Goal: Transaction & Acquisition: Purchase product/service

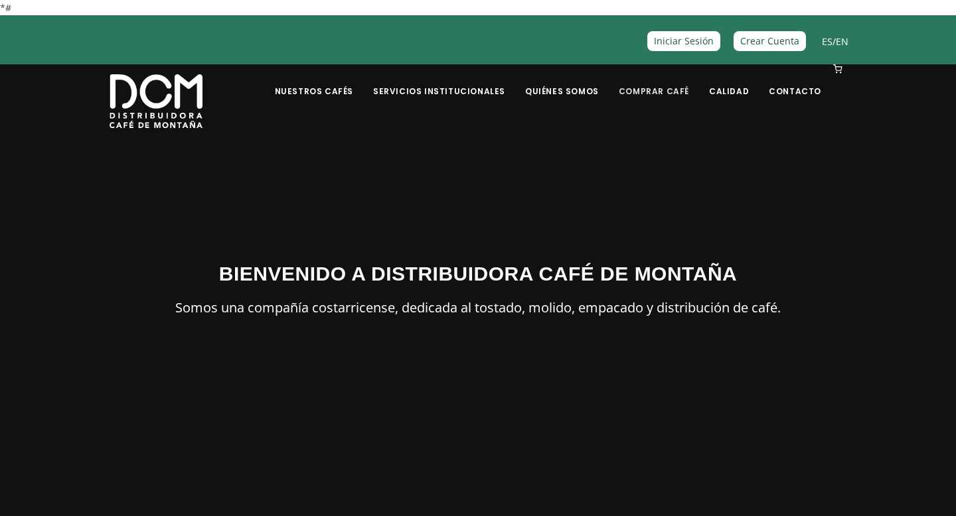
click at [654, 96] on link "Comprar Café" at bounding box center [654, 81] width 86 height 31
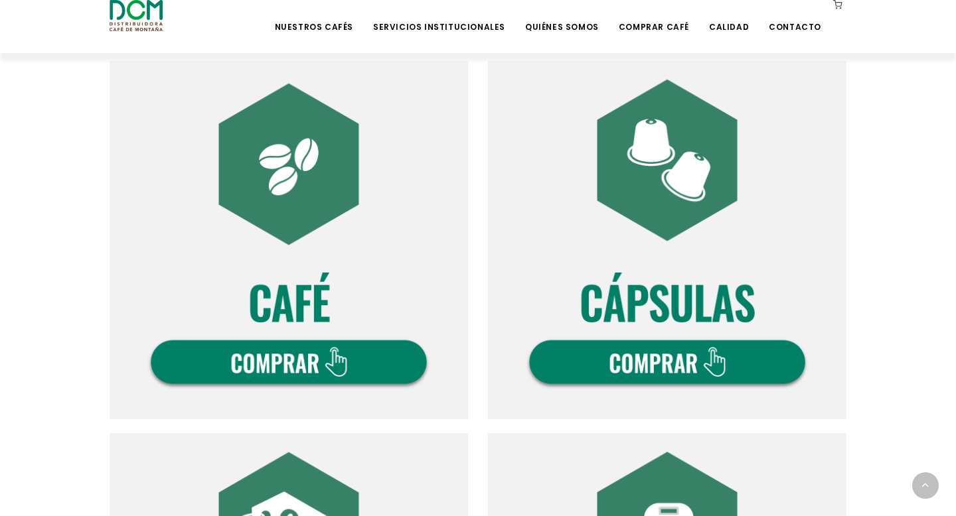
scroll to position [443, 0]
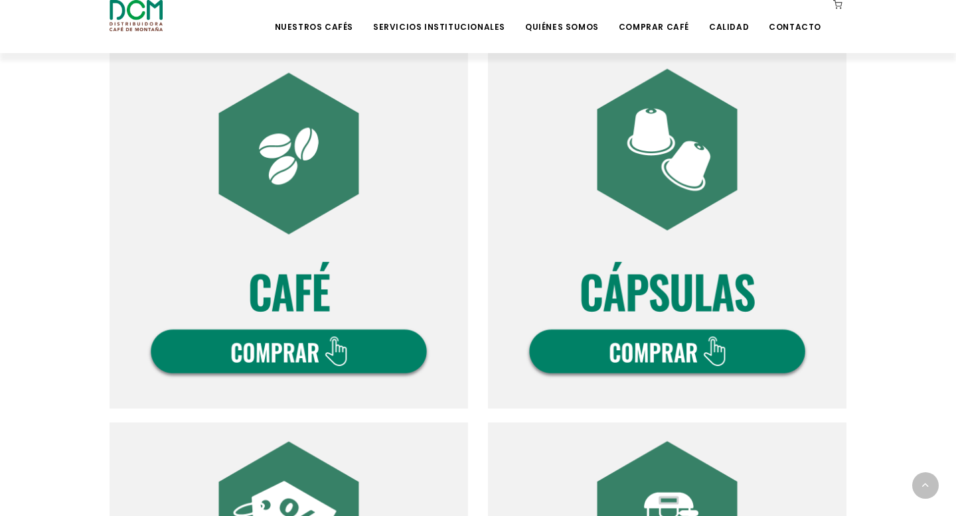
click at [360, 351] on img at bounding box center [289, 229] width 358 height 358
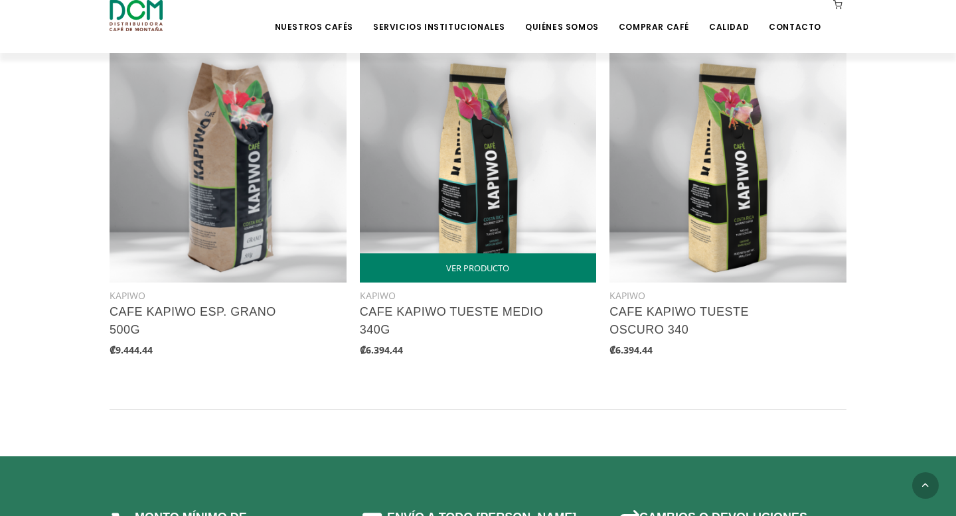
scroll to position [1732, 0]
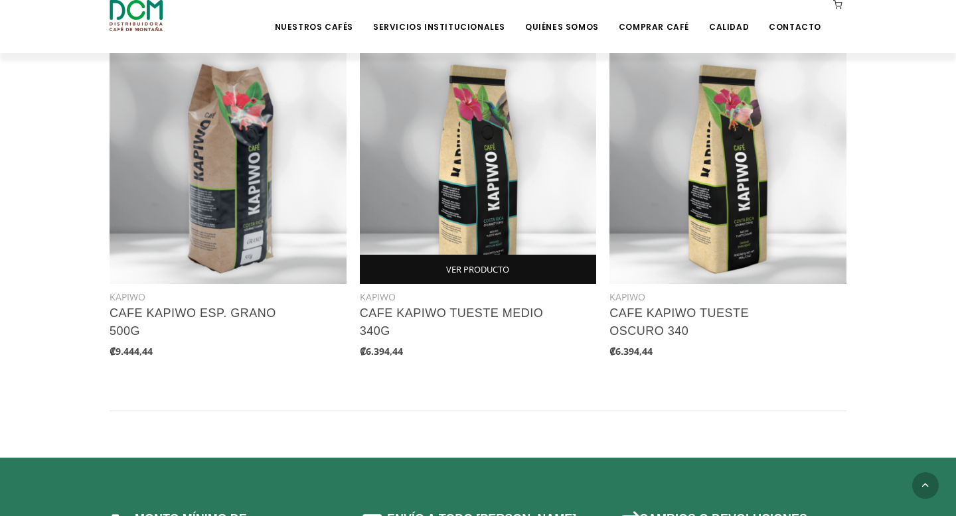
click at [451, 271] on link "VER PRODUCTO" at bounding box center [478, 269] width 237 height 29
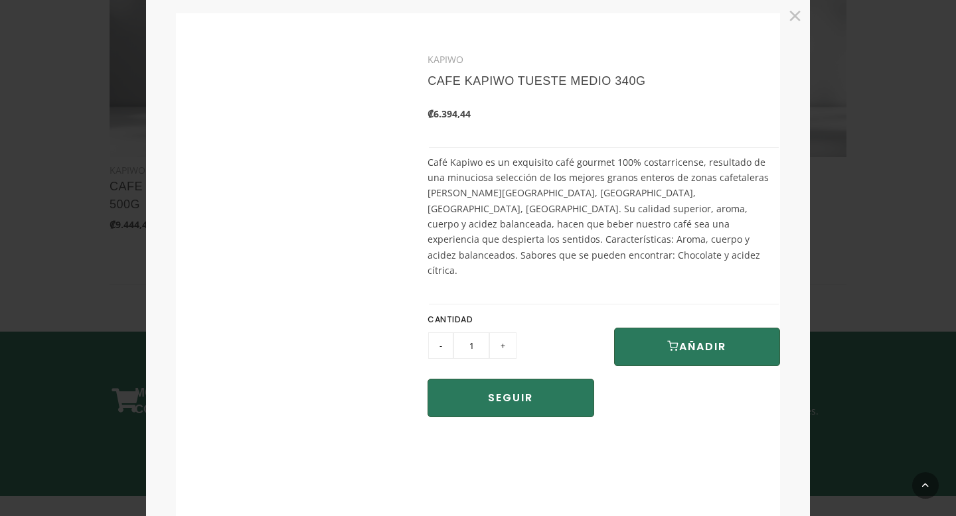
scroll to position [1287, 0]
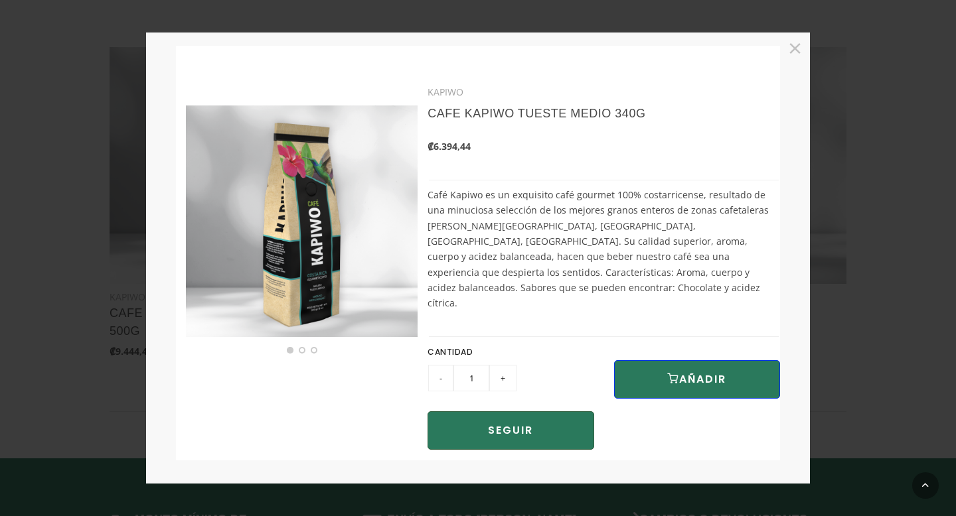
click at [684, 366] on button "AÑADIR" at bounding box center [697, 379] width 166 height 39
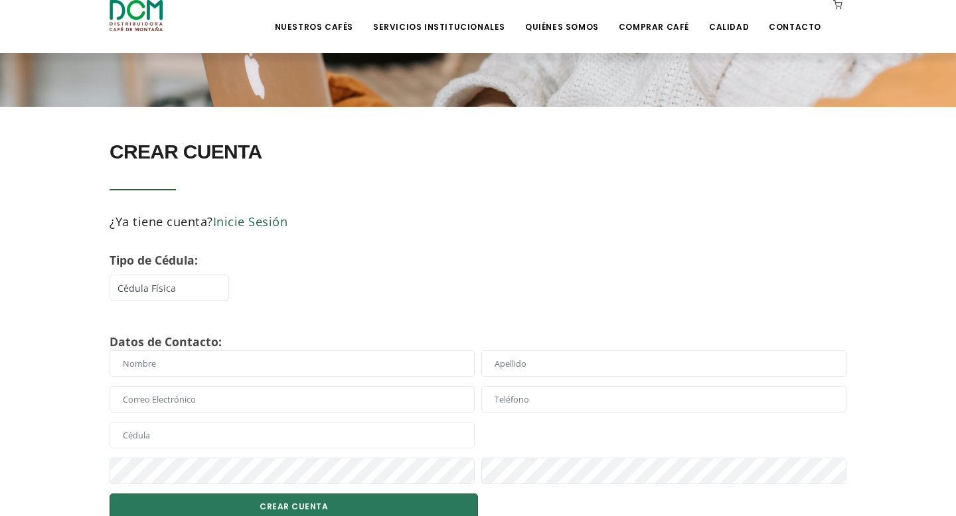
scroll to position [262, 0]
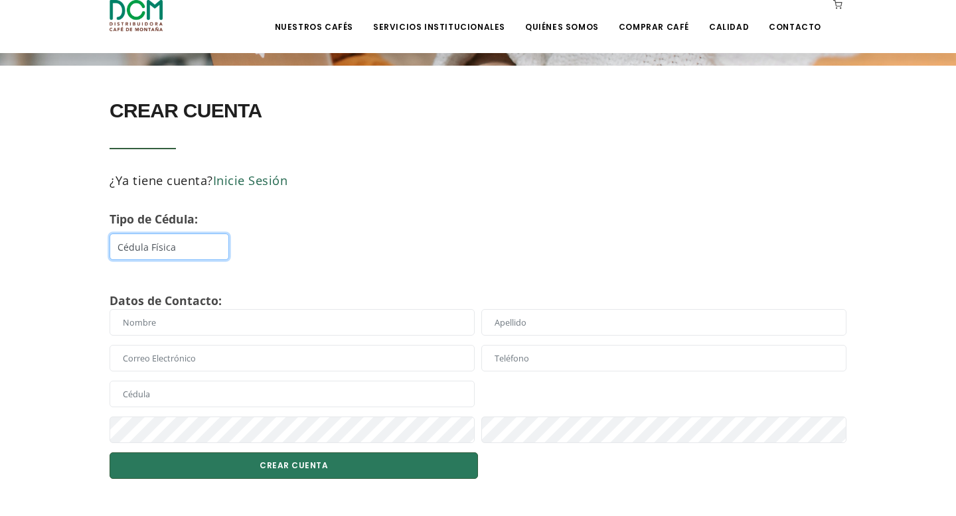
click at [135, 234] on select "Cédula Física Cédula DIMEX Cédula Jurídica" at bounding box center [169, 247] width 119 height 27
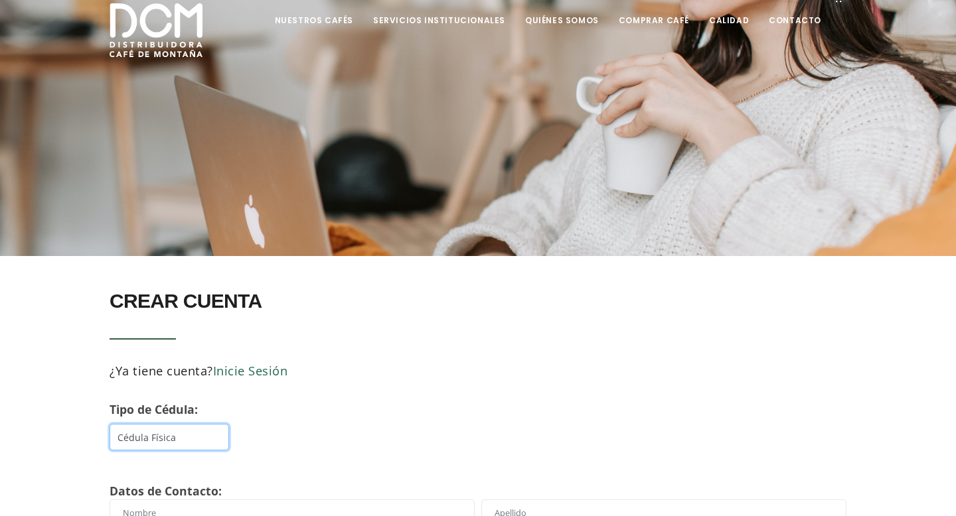
scroll to position [0, 0]
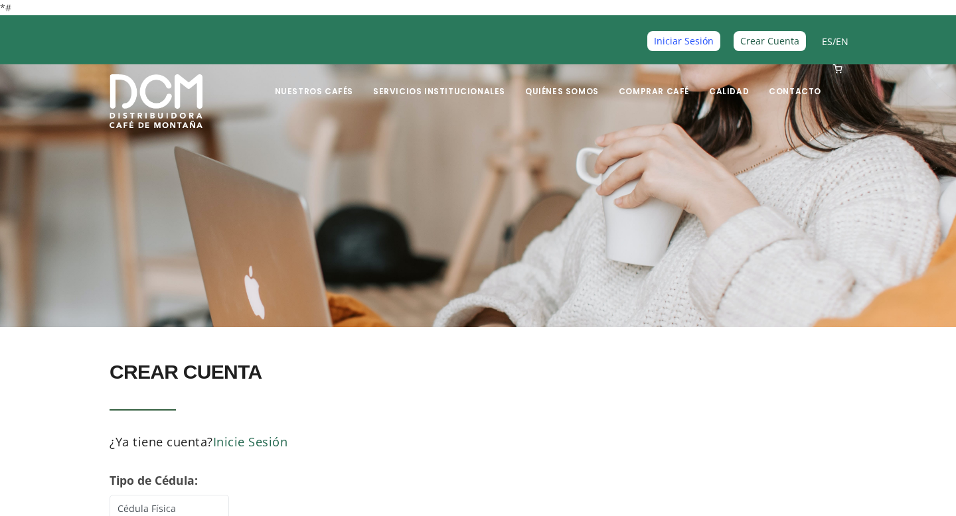
click at [675, 42] on link "Iniciar Sesión" at bounding box center [683, 40] width 73 height 19
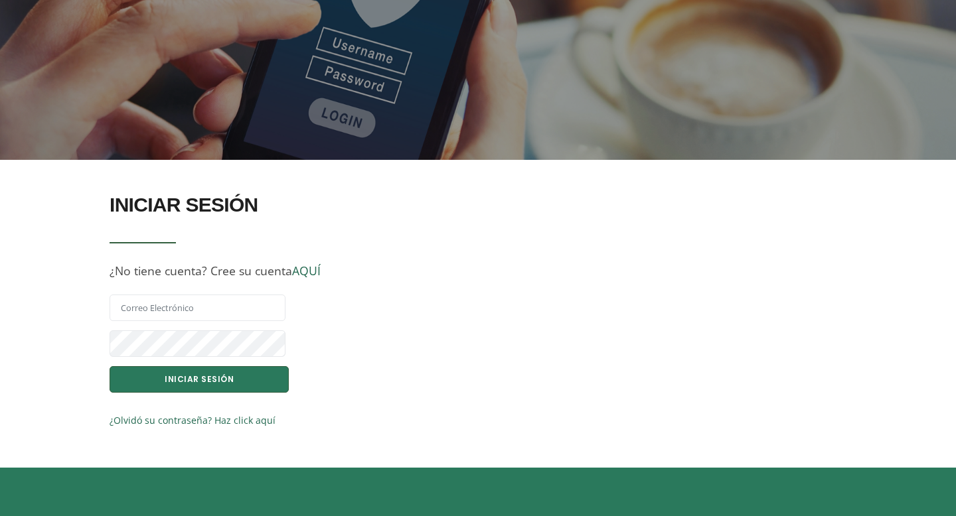
scroll to position [276, 0]
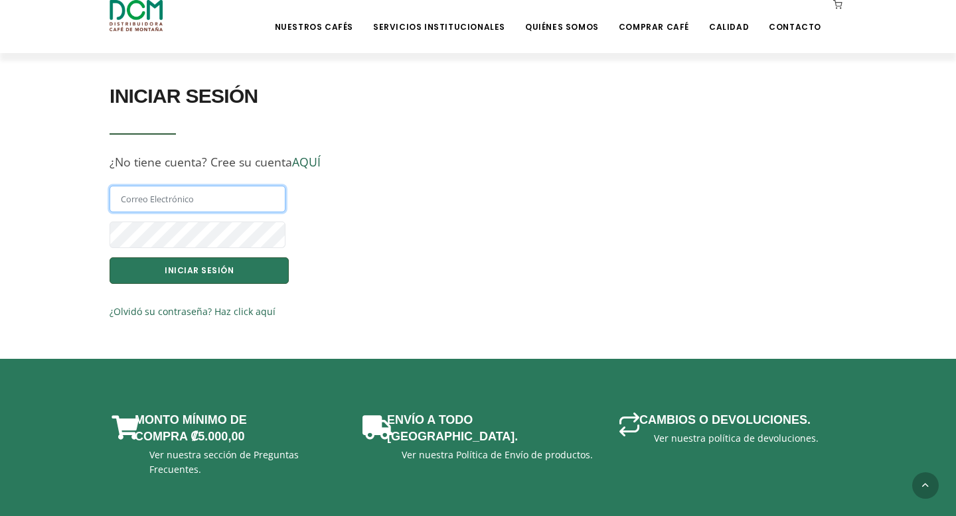
click at [193, 205] on input "text" at bounding box center [198, 199] width 176 height 27
type input "[EMAIL_ADDRESS][DOMAIN_NAME]"
click at [185, 310] on link "¿Olvidó su contraseña? Haz click aquí" at bounding box center [193, 311] width 166 height 13
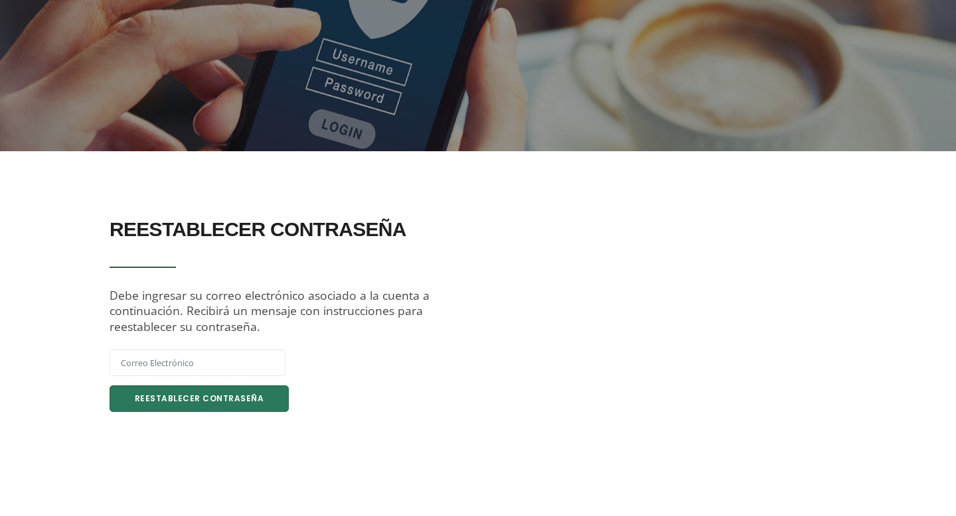
scroll to position [140, 0]
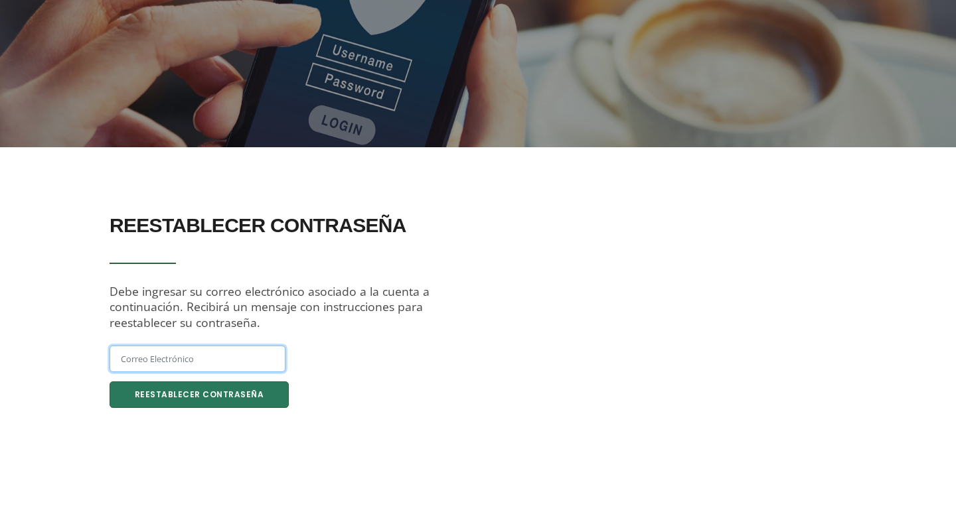
click at [179, 350] on input "text" at bounding box center [198, 359] width 176 height 27
type input "ivanfloresm2001@gmail.com"
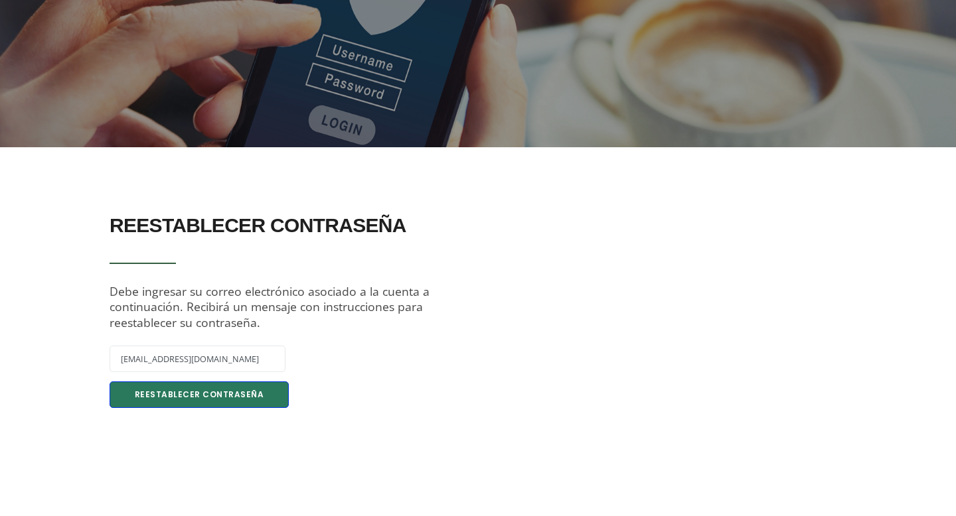
click at [202, 391] on button "Reestablecer Contraseña" at bounding box center [199, 395] width 179 height 27
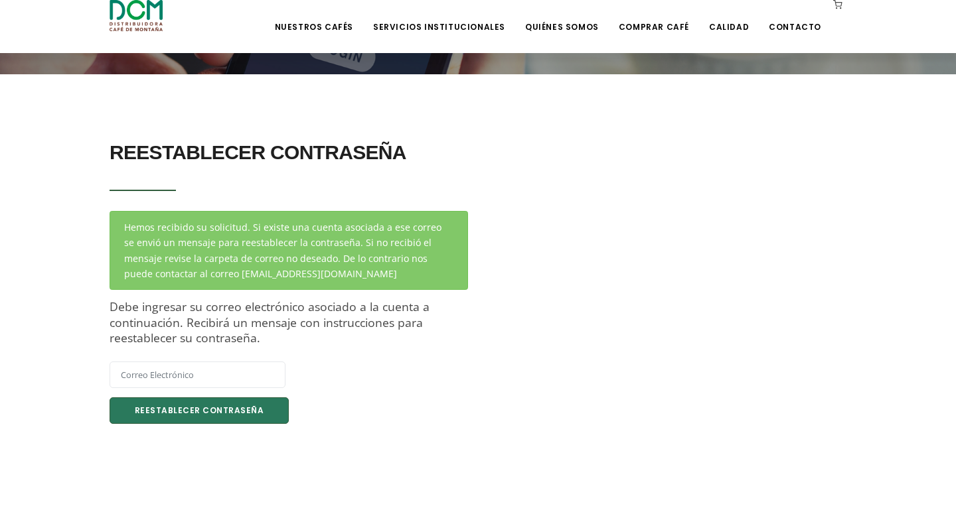
scroll to position [208, 0]
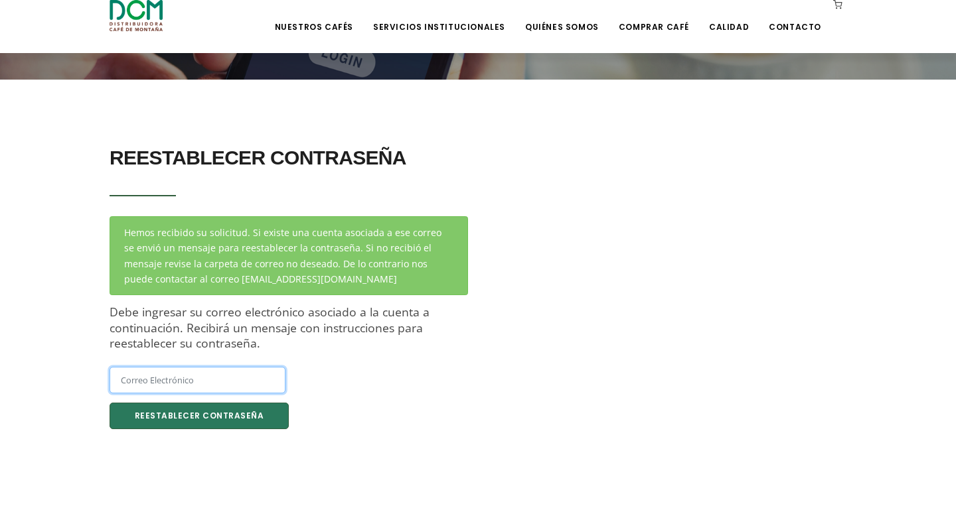
click at [179, 367] on input "text" at bounding box center [198, 380] width 176 height 27
type input "ivanfloresm2001@gmail.com"
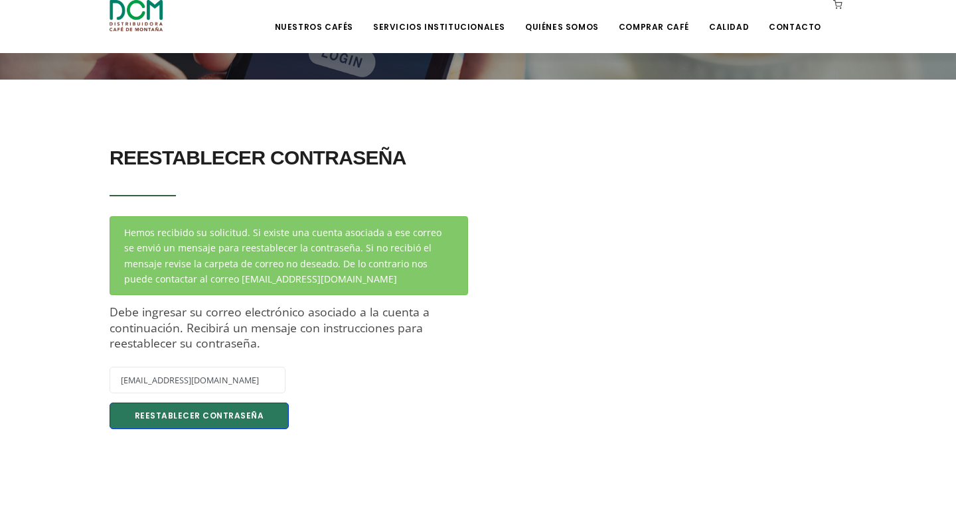
click at [182, 419] on button "Reestablecer Contraseña" at bounding box center [199, 416] width 179 height 27
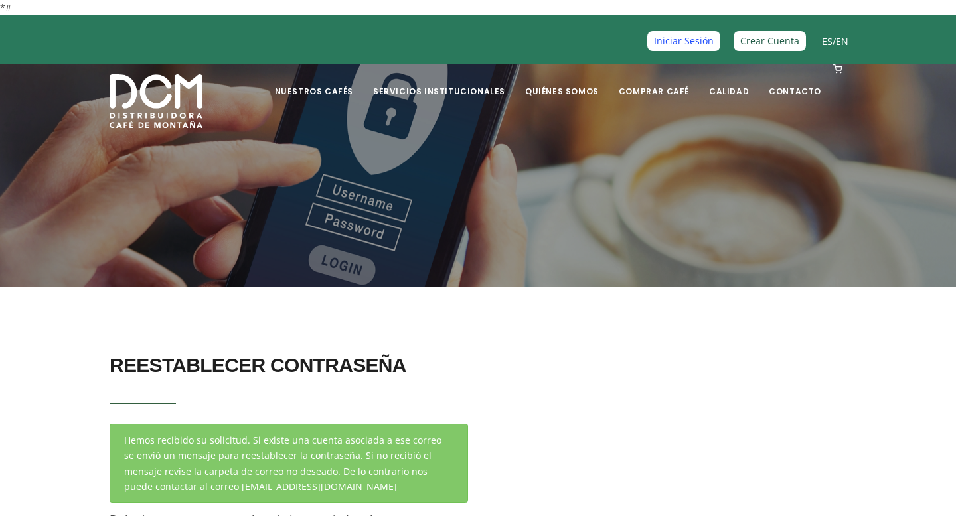
click at [665, 44] on link "Iniciar Sesión" at bounding box center [683, 40] width 73 height 19
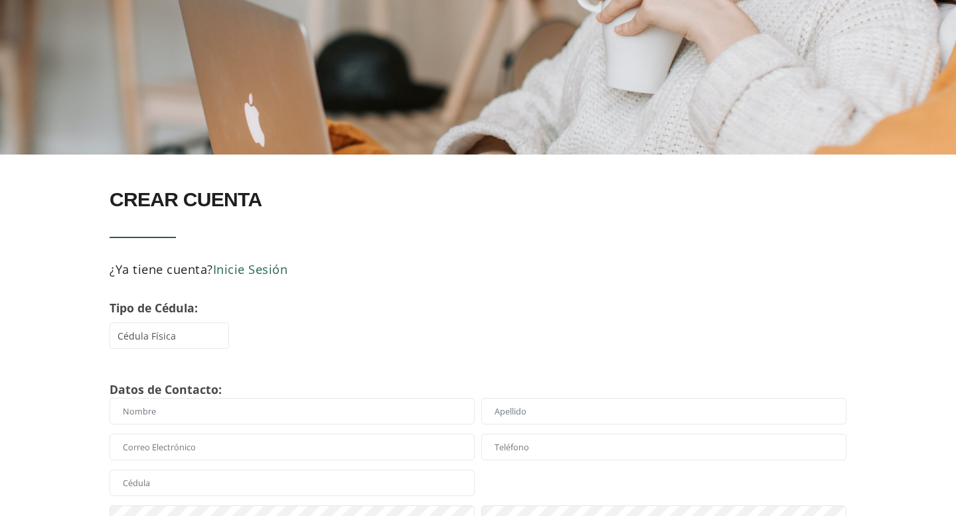
scroll to position [175, 0]
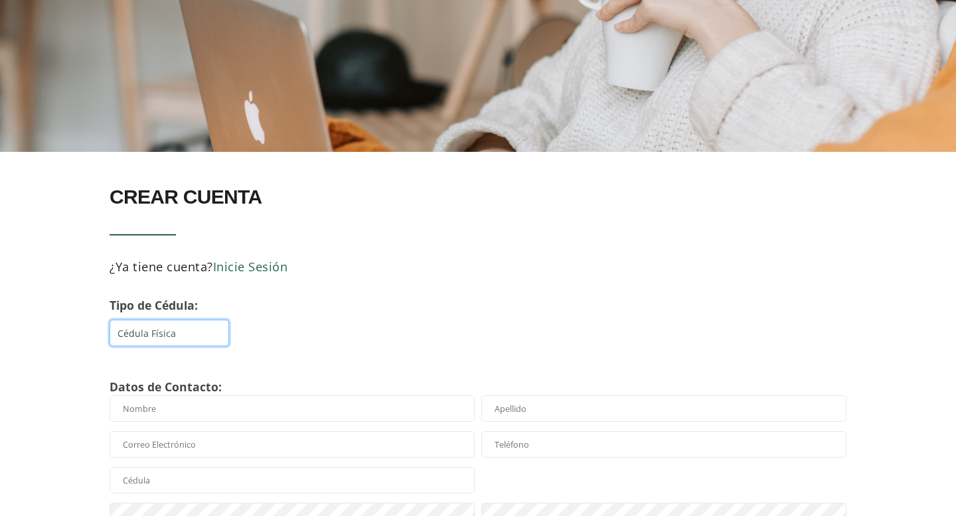
click at [223, 329] on select "Cédula Física Cédula DIMEX Cédula Jurídica" at bounding box center [169, 333] width 119 height 27
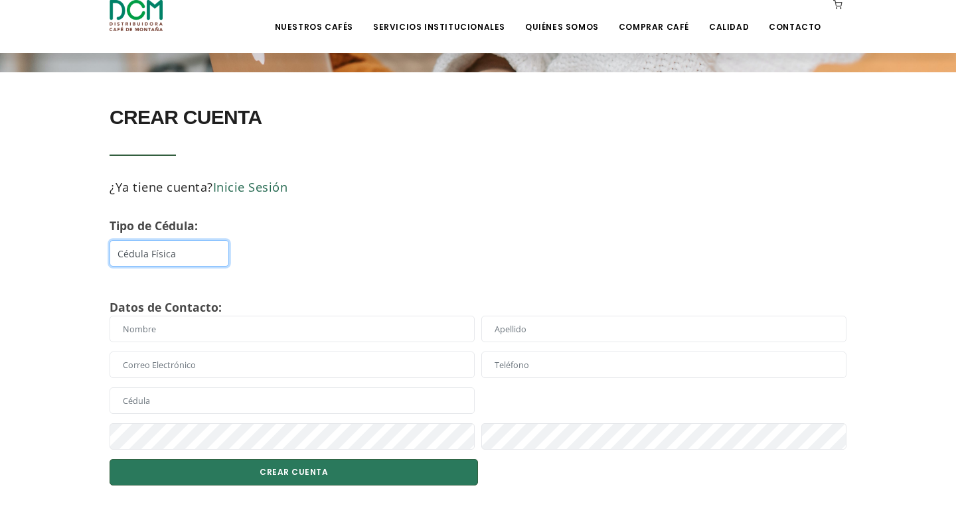
scroll to position [256, 0]
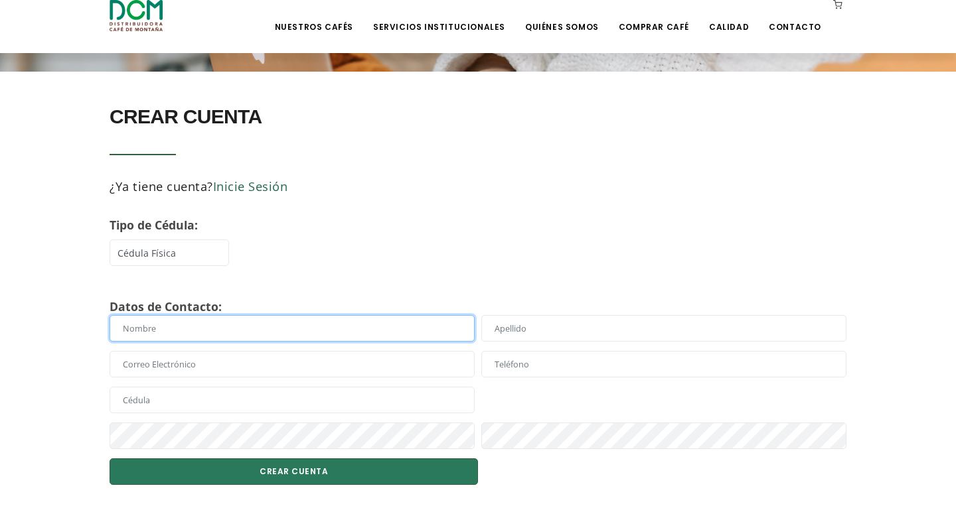
click at [245, 325] on input "text" at bounding box center [292, 328] width 365 height 27
type input "i"
type input "[PERSON_NAME]"
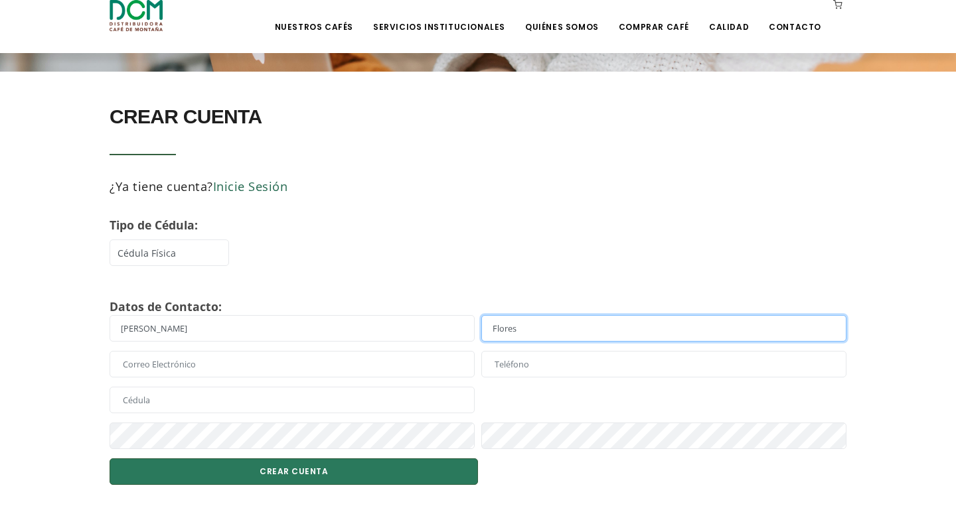
type input "Flores"
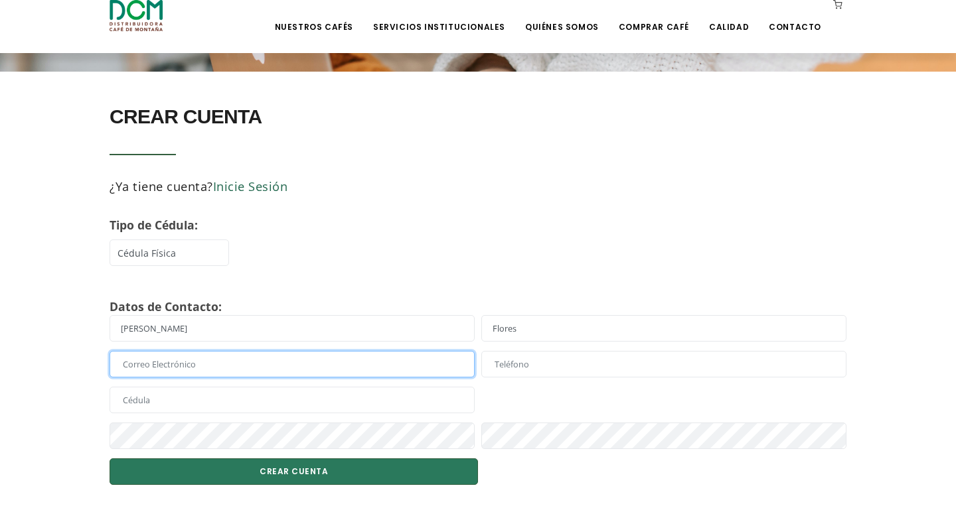
click at [153, 357] on input "text" at bounding box center [292, 364] width 365 height 27
type input "ivanfloresm2001@gmail.com"
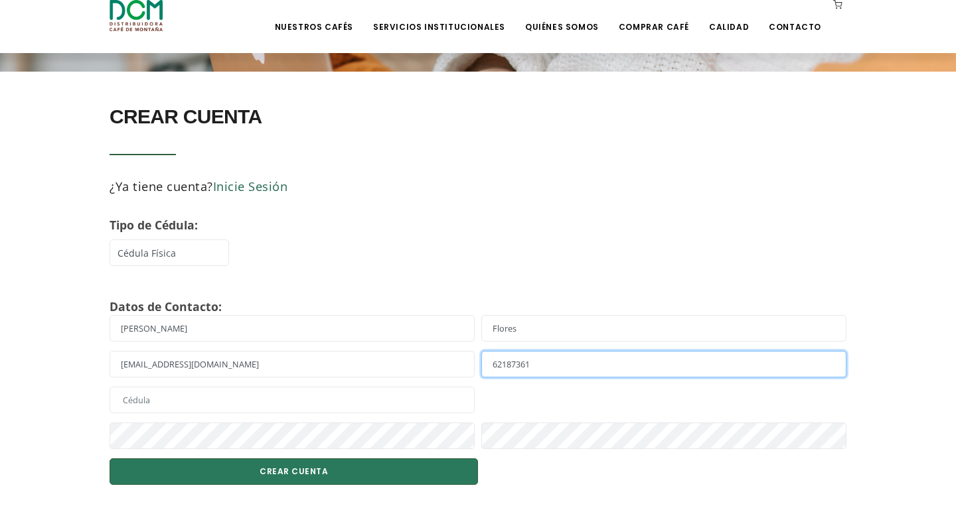
type input "62187361"
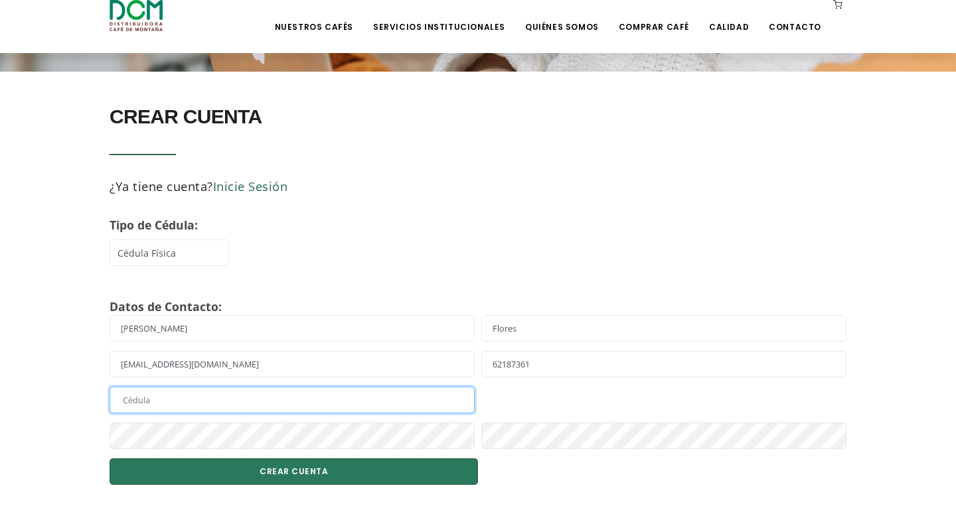
click at [131, 403] on input "text" at bounding box center [292, 400] width 365 height 27
type input "118010719"
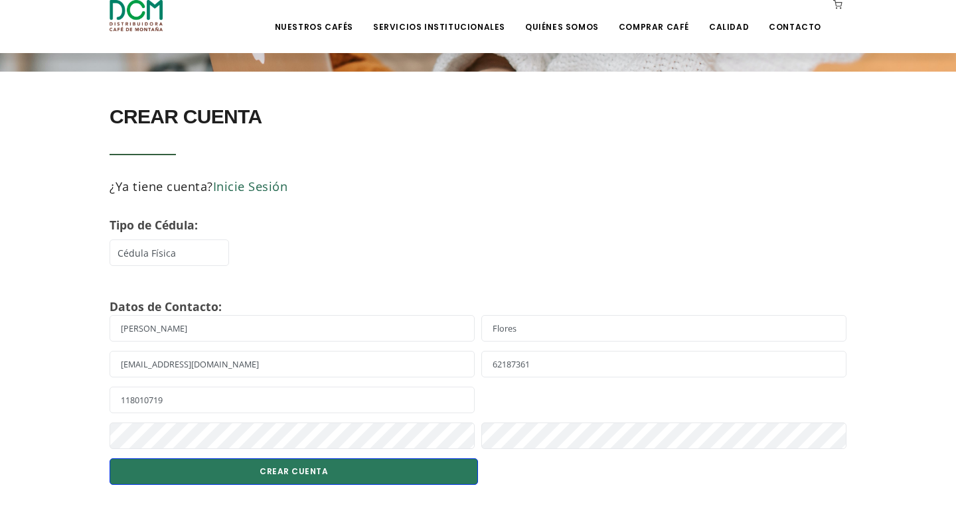
click at [446, 478] on button "CREAR CUENTA" at bounding box center [294, 472] width 368 height 27
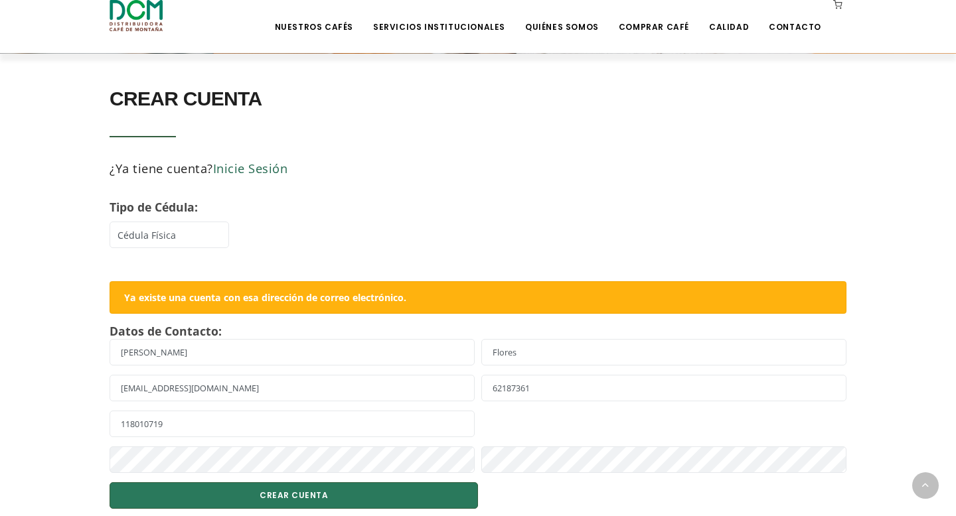
scroll to position [273, 0]
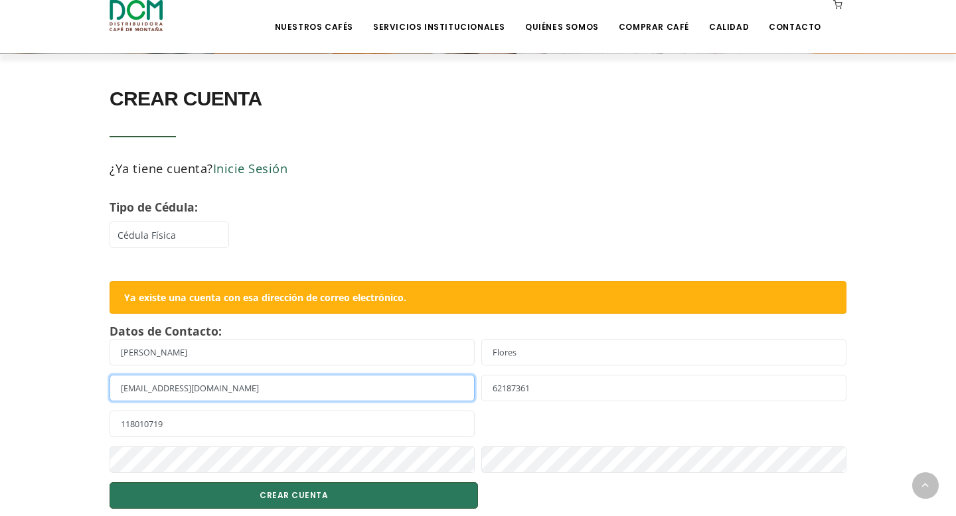
click at [248, 385] on input "[EMAIL_ADDRESS][DOMAIN_NAME]" at bounding box center [292, 388] width 365 height 27
type input "[EMAIL_ADDRESS][DOMAIN_NAME]"
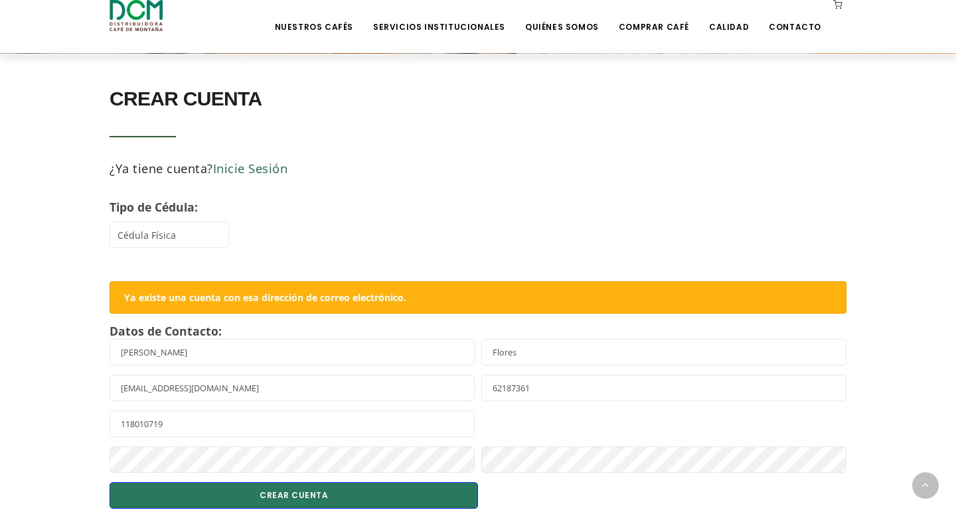
click at [275, 496] on button "CREAR CUENTA" at bounding box center [294, 496] width 368 height 27
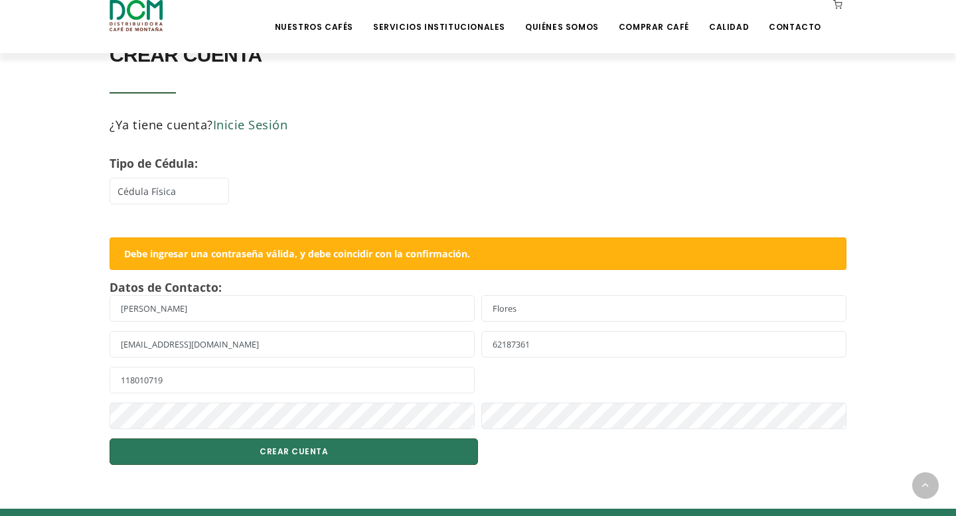
scroll to position [339, 0]
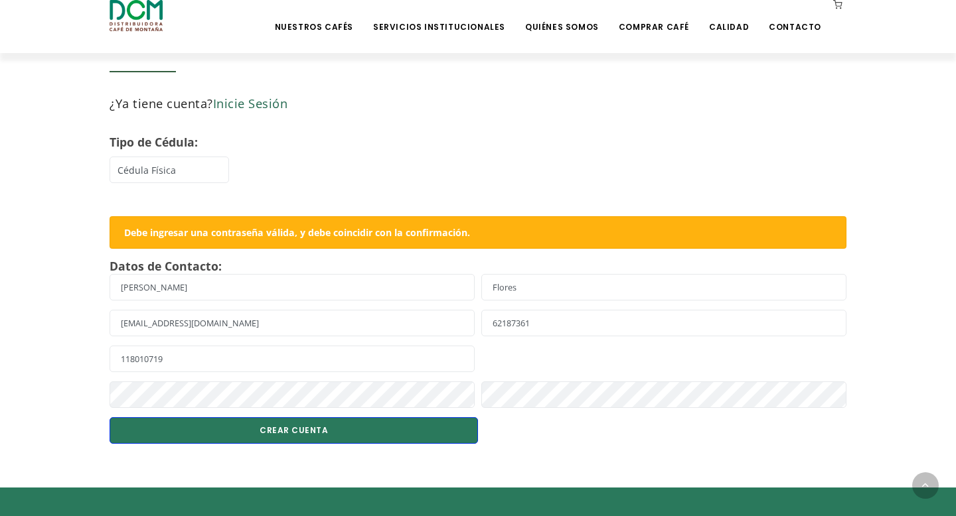
click at [423, 430] on button "CREAR CUENTA" at bounding box center [294, 431] width 368 height 27
click at [265, 427] on button "CREAR CUENTA" at bounding box center [294, 431] width 368 height 27
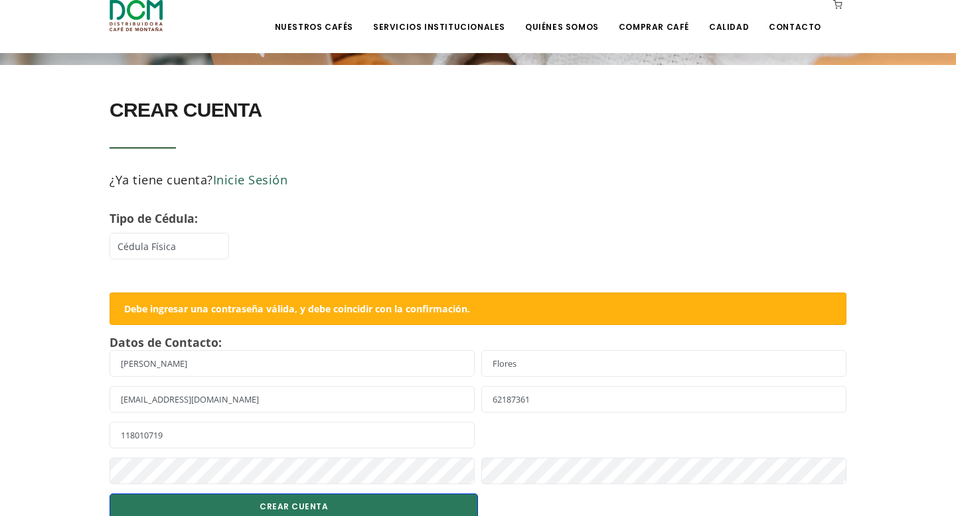
scroll to position [244, 0]
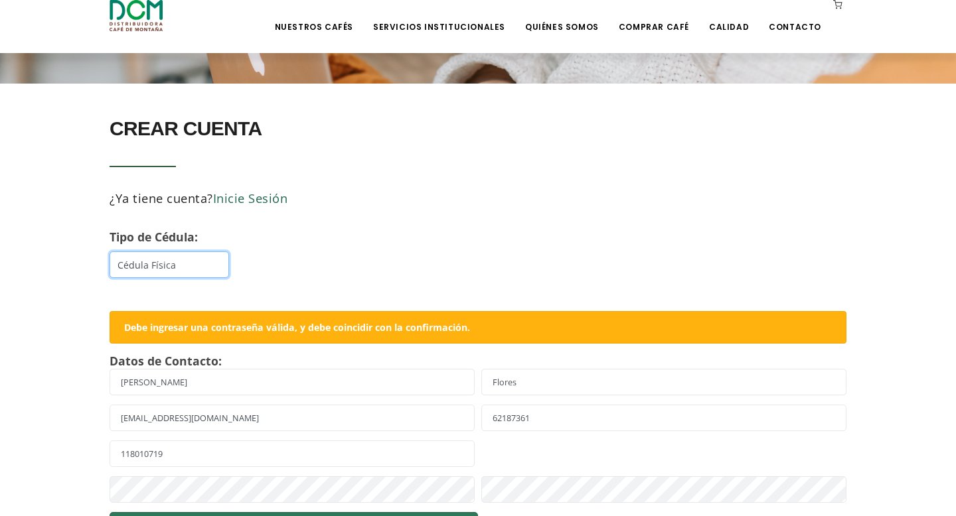
click at [191, 267] on select "Cédula Física Cédula DIMEX Cédula Jurídica" at bounding box center [169, 265] width 119 height 27
click at [110, 252] on select "Cédula Física Cédula DIMEX Cédula Jurídica" at bounding box center [169, 265] width 119 height 27
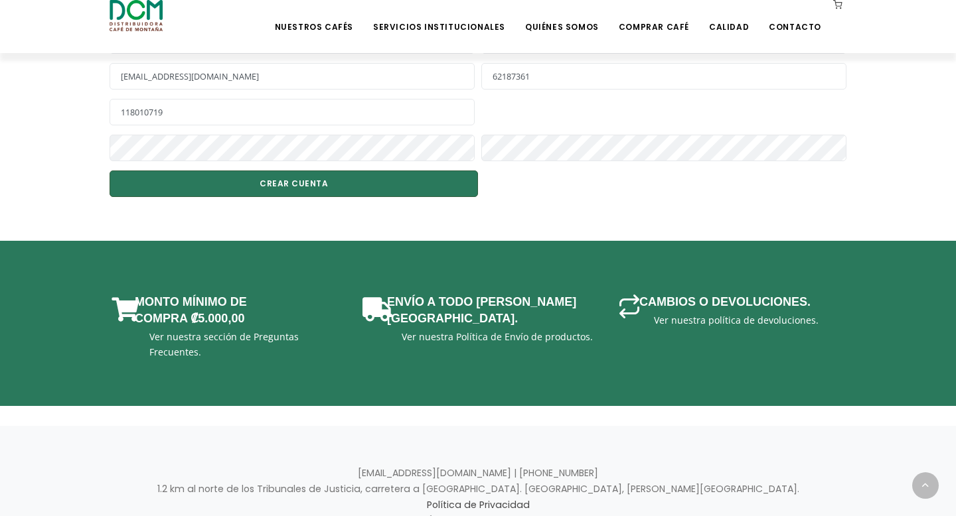
scroll to position [576, 0]
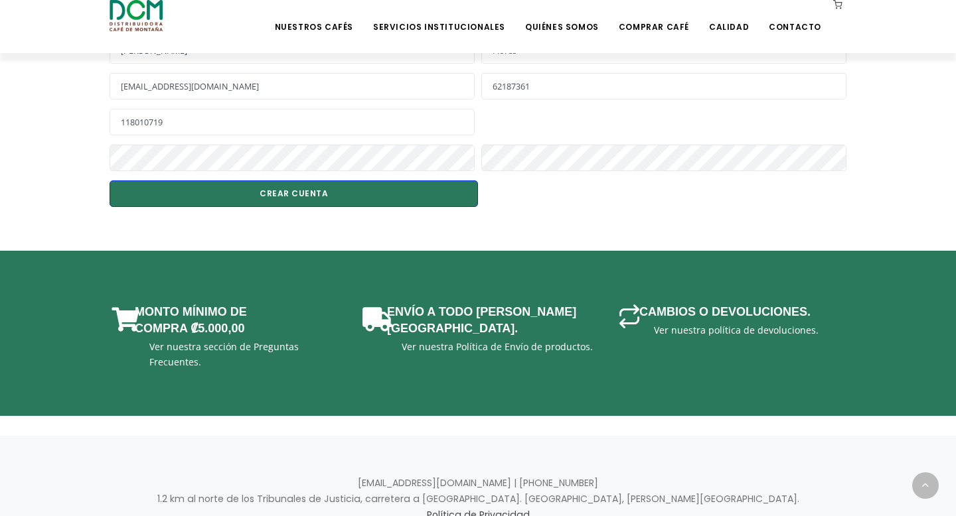
click at [277, 201] on button "CREAR CUENTA" at bounding box center [294, 194] width 368 height 27
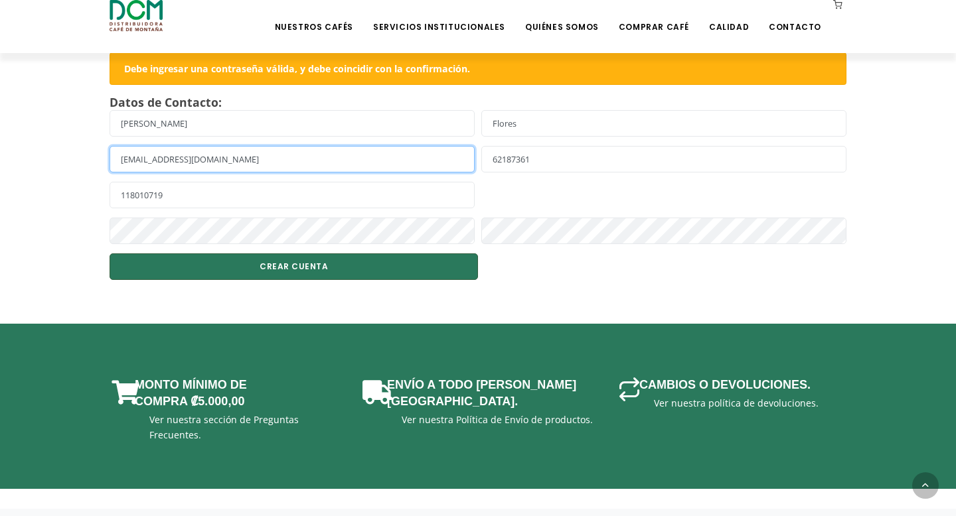
click at [279, 165] on input "[EMAIL_ADDRESS][DOMAIN_NAME]" at bounding box center [292, 159] width 365 height 27
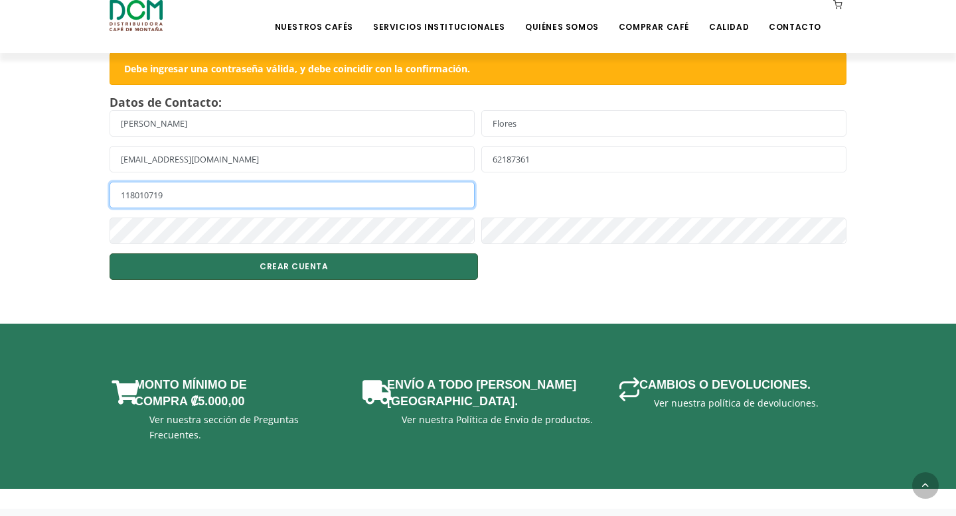
click at [278, 191] on input "118010719" at bounding box center [292, 195] width 365 height 27
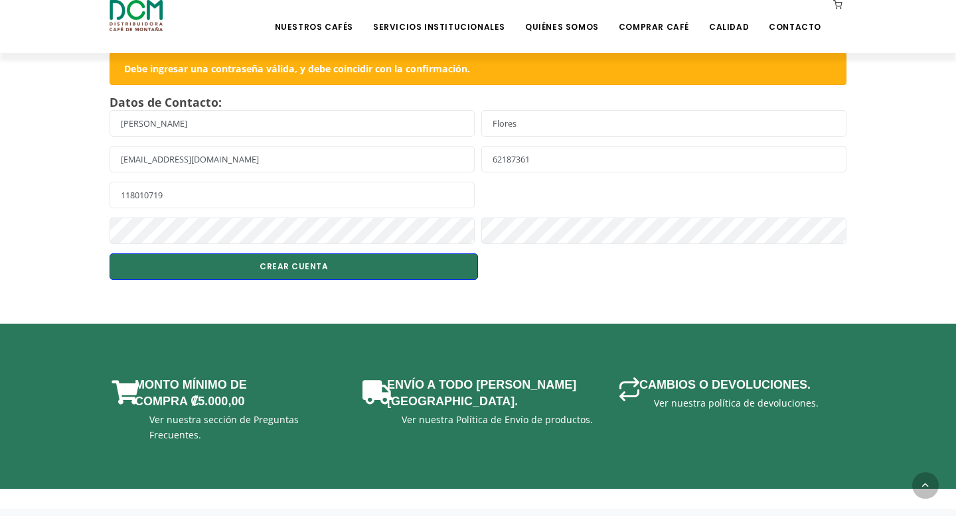
click at [264, 264] on button "CREAR CUENTA" at bounding box center [294, 267] width 368 height 27
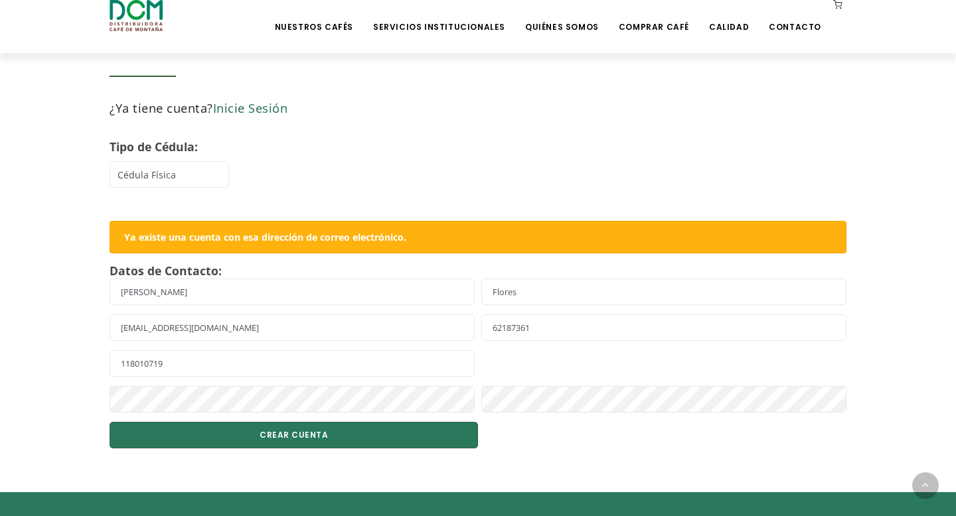
scroll to position [331, 0]
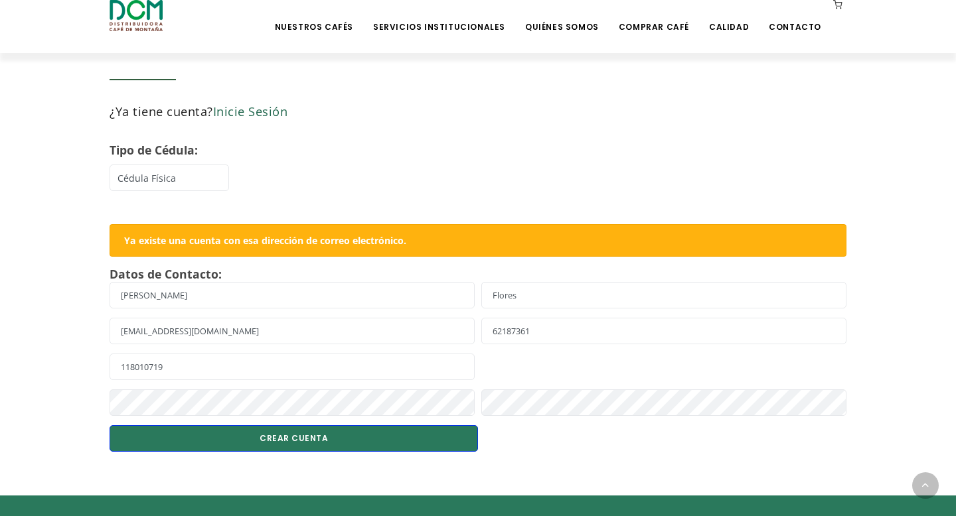
click at [414, 451] on button "CREAR CUENTA" at bounding box center [294, 439] width 368 height 27
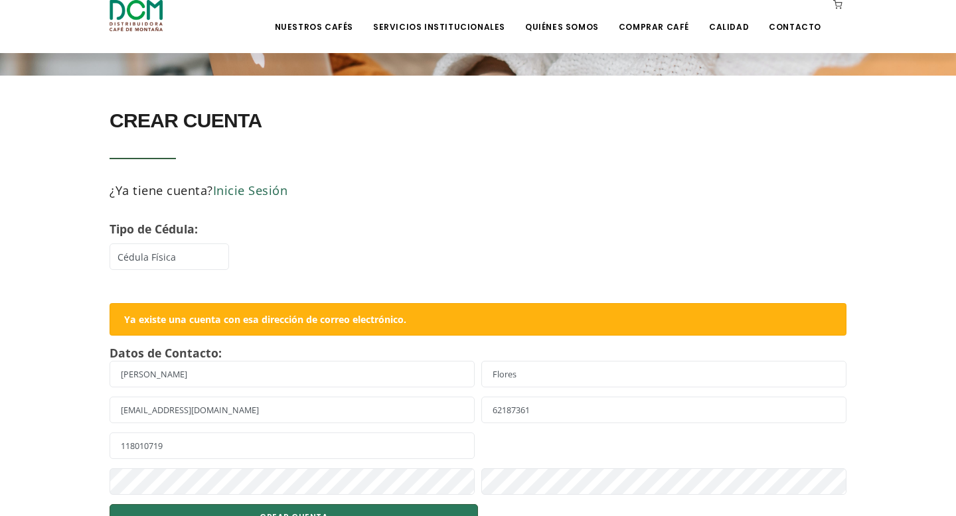
scroll to position [173, 0]
